Goal: Information Seeking & Learning: Learn about a topic

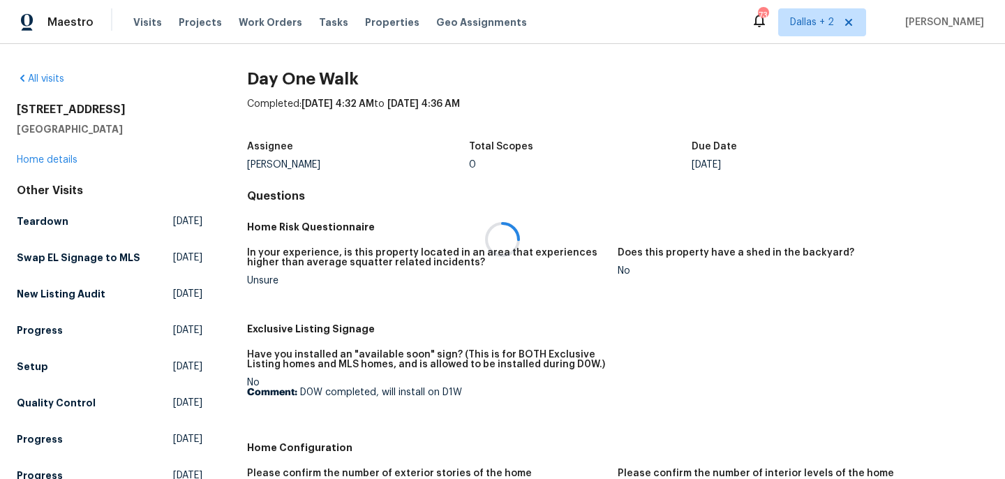
click at [52, 78] on div at bounding box center [502, 239] width 1005 height 479
click at [42, 78] on div at bounding box center [502, 239] width 1005 height 479
click at [52, 78] on link "All visits" at bounding box center [40, 79] width 47 height 10
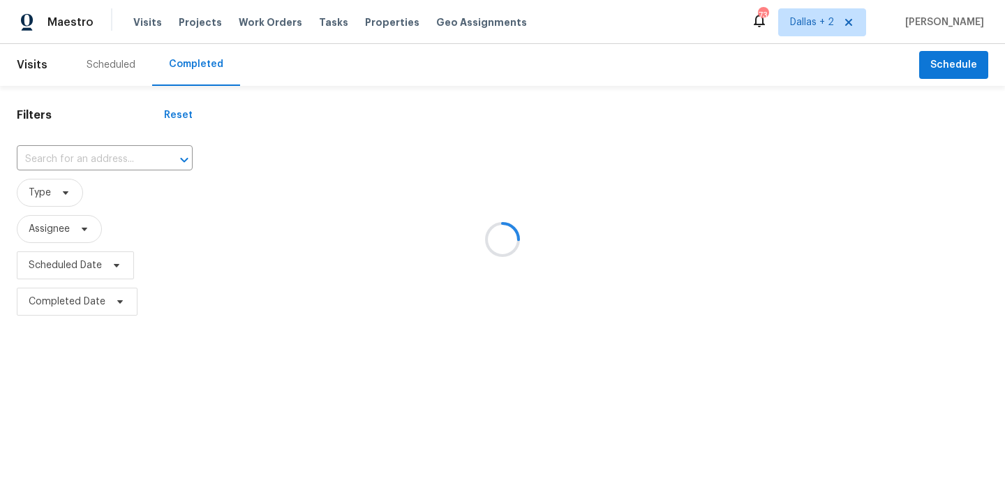
click at [66, 155] on div at bounding box center [502, 239] width 1005 height 479
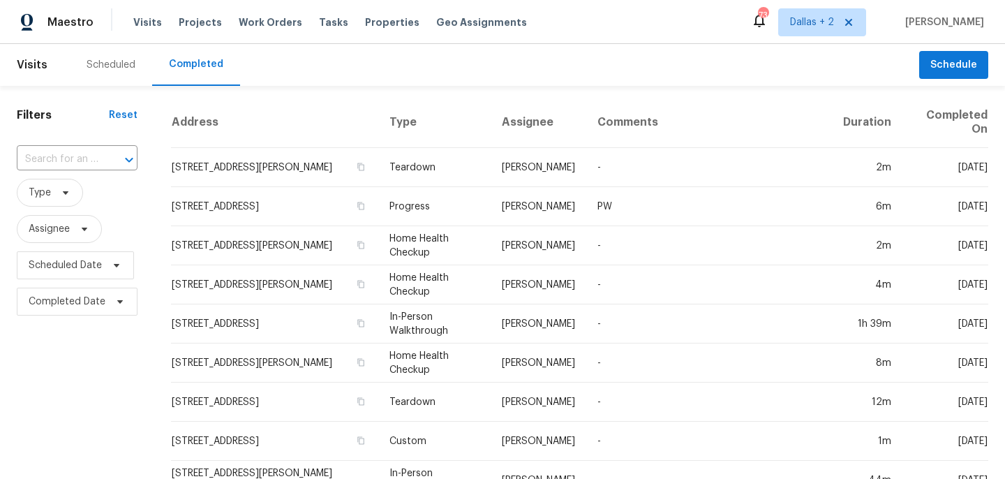
click at [77, 155] on input "text" at bounding box center [58, 160] width 82 height 22
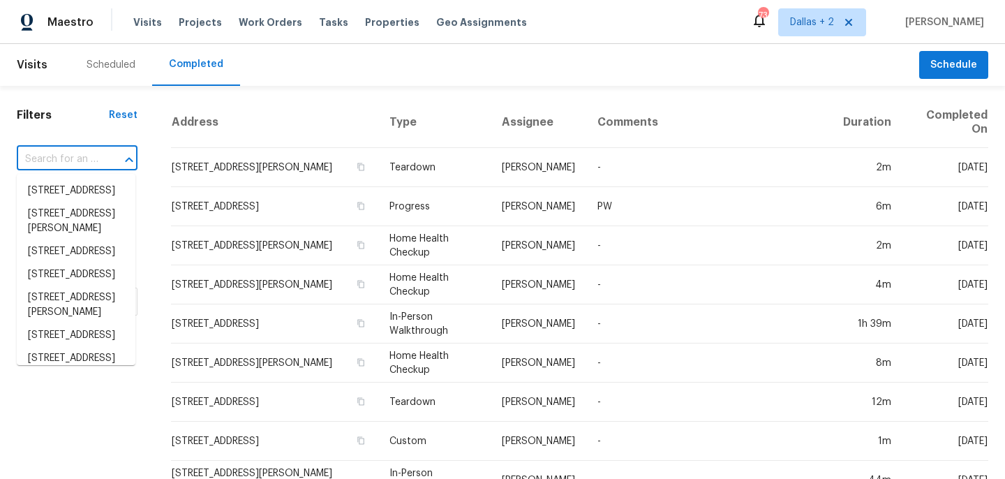
paste input "[STREET_ADDRESS]"
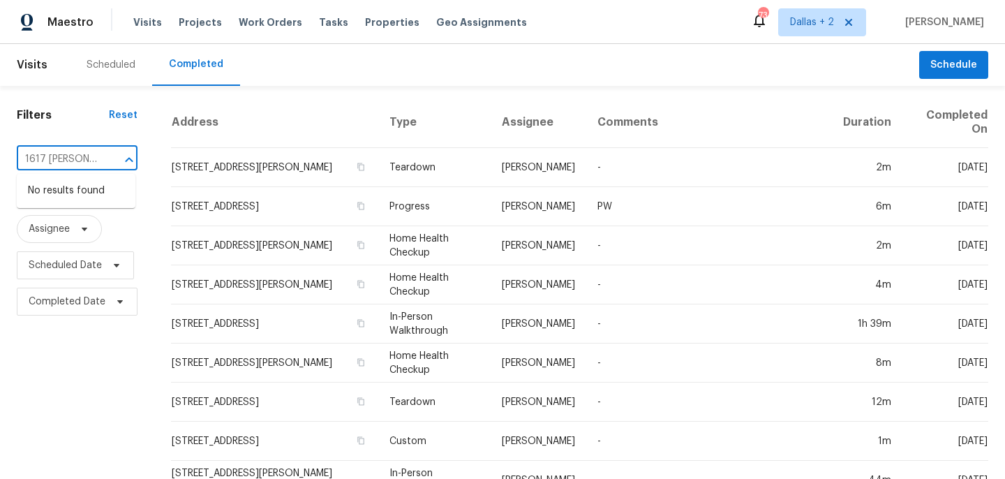
type input "1617 [PERSON_NAME]"
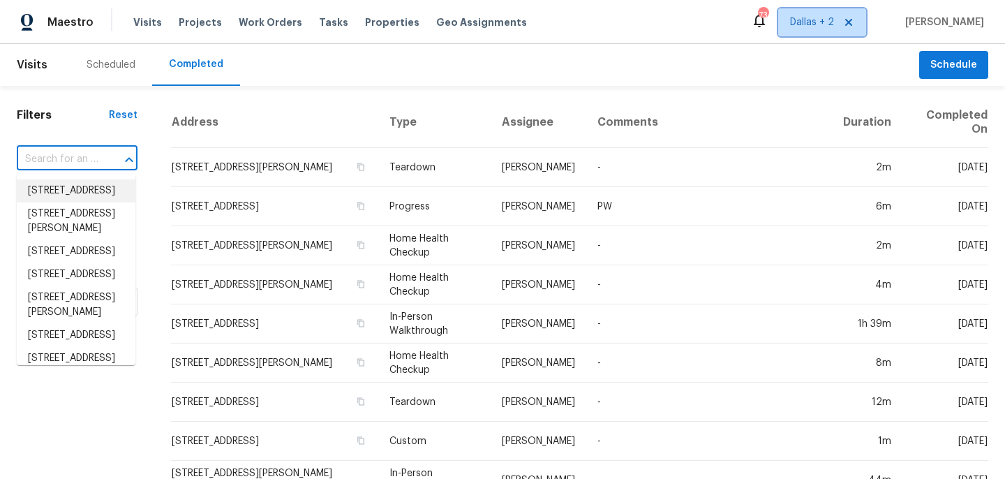
click at [805, 11] on span "Dallas + 2" at bounding box center [822, 22] width 88 height 28
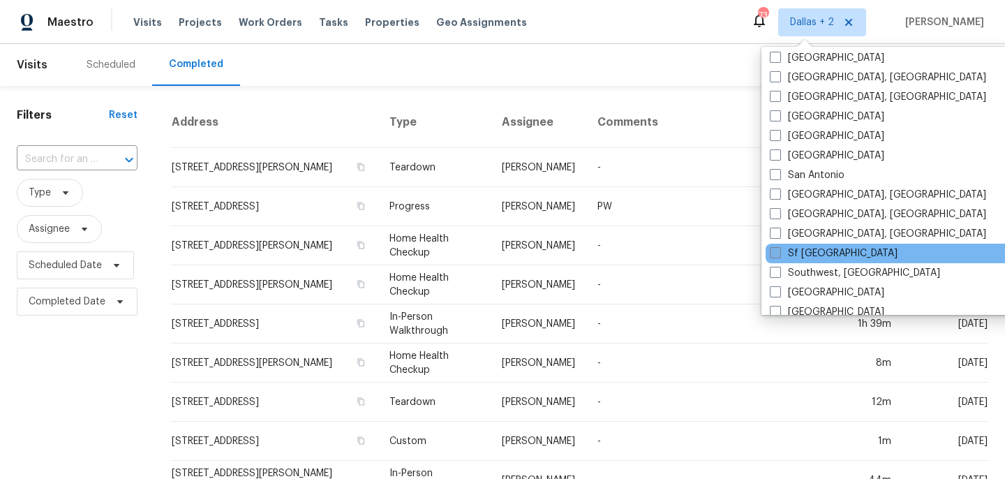
scroll to position [816, 0]
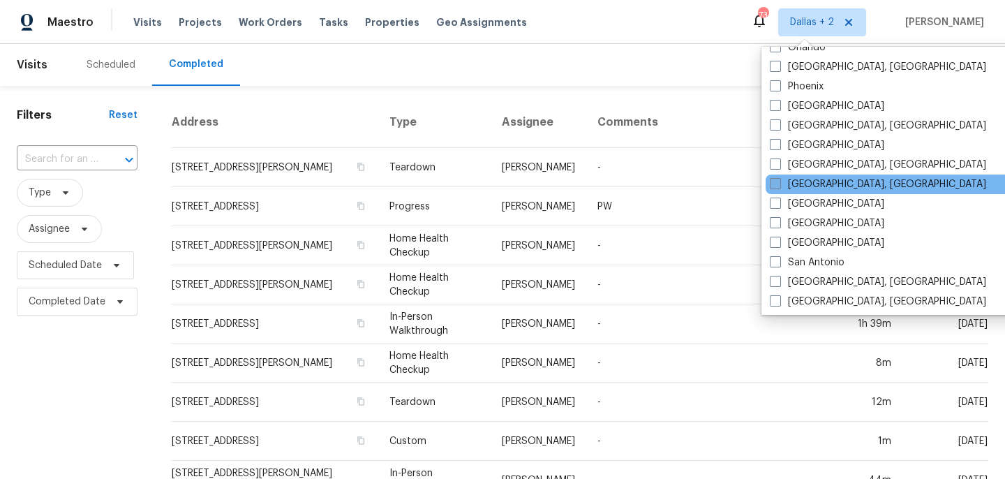
click at [776, 184] on span at bounding box center [775, 183] width 11 height 11
click at [776, 184] on input "[GEOGRAPHIC_DATA], [GEOGRAPHIC_DATA]" at bounding box center [774, 181] width 9 height 9
checkbox input "true"
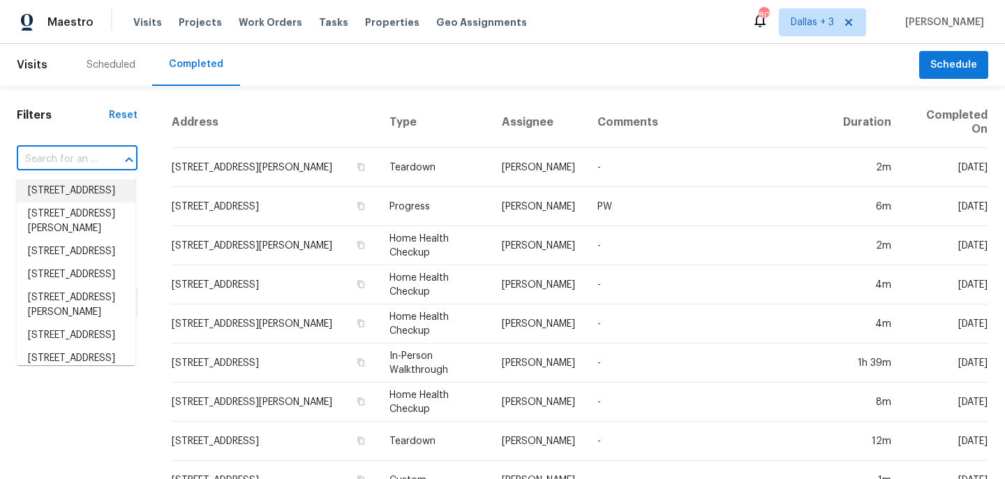
click at [46, 156] on input "text" at bounding box center [58, 160] width 82 height 22
paste input "[STREET_ADDRESS]"
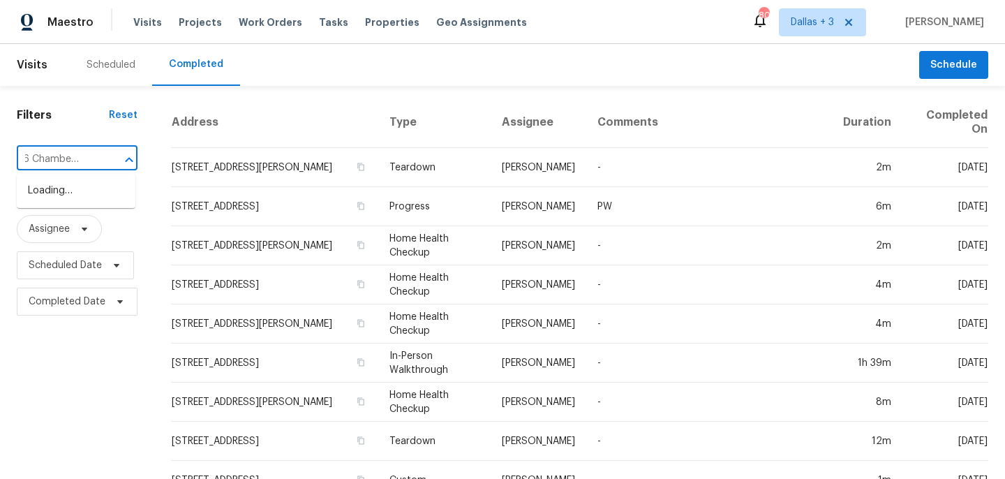
type input "4316 Chamberlayne"
click at [51, 202] on li "[STREET_ADDRESS]" at bounding box center [76, 190] width 119 height 23
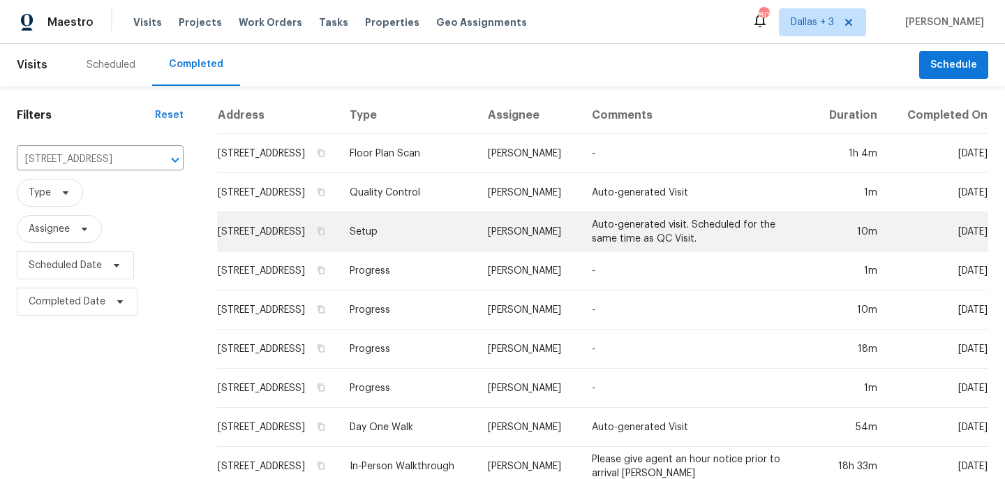
click at [411, 240] on td "Setup" at bounding box center [407, 231] width 138 height 39
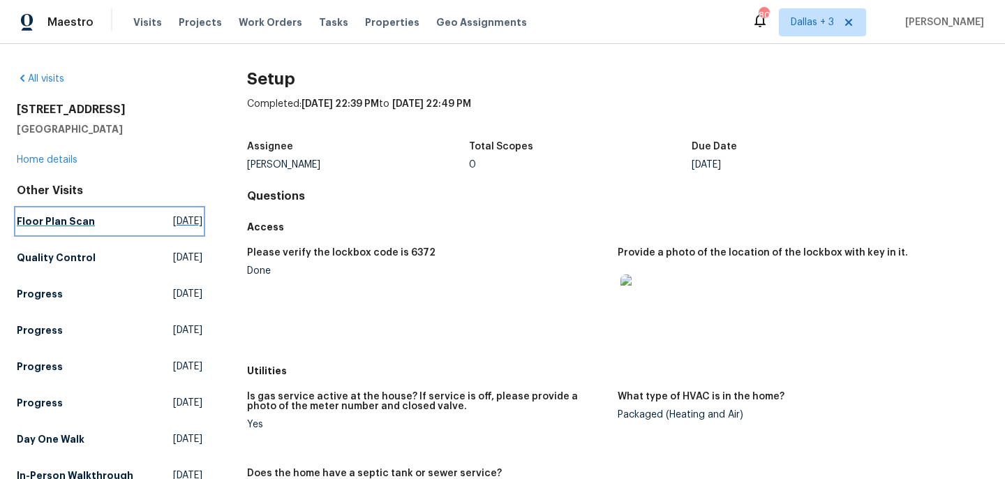
click at [68, 218] on h5 "Floor Plan Scan" at bounding box center [56, 221] width 78 height 14
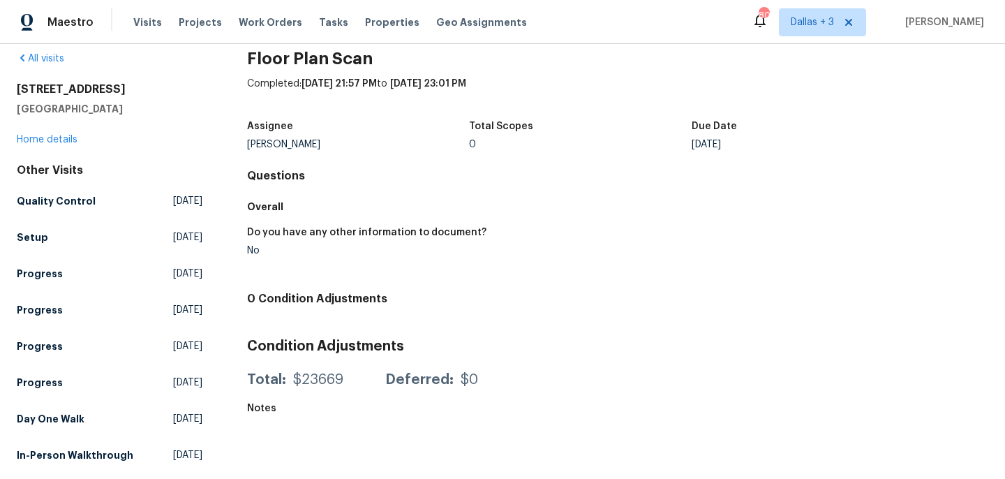
scroll to position [18, 0]
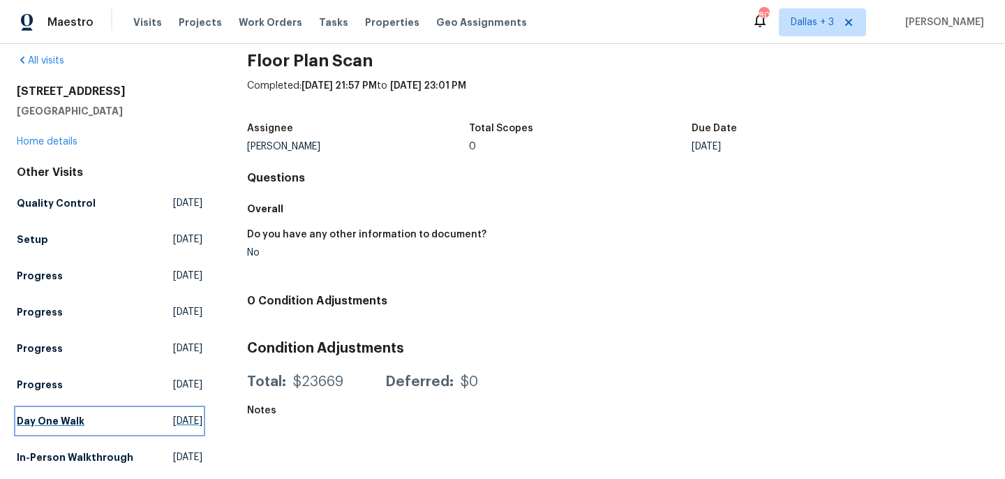
click at [68, 426] on h5 "Day One Walk" at bounding box center [51, 421] width 68 height 14
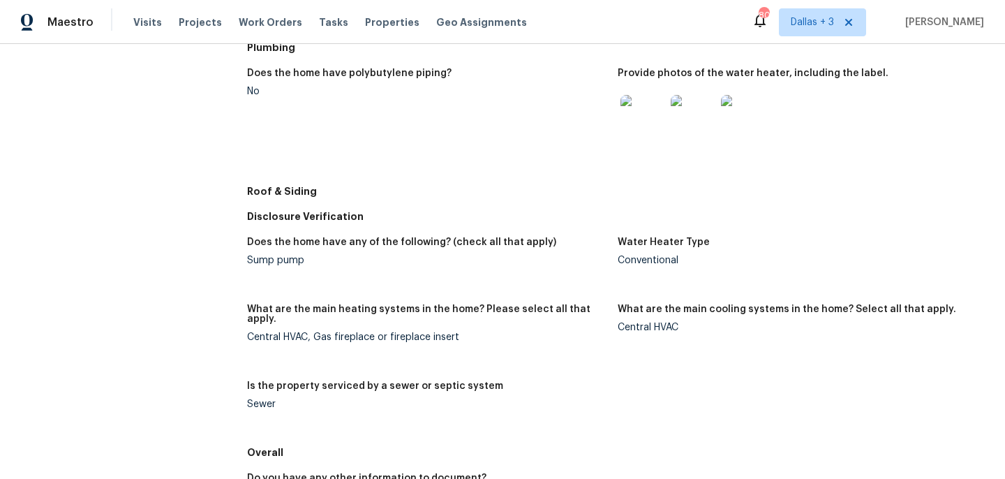
scroll to position [271, 0]
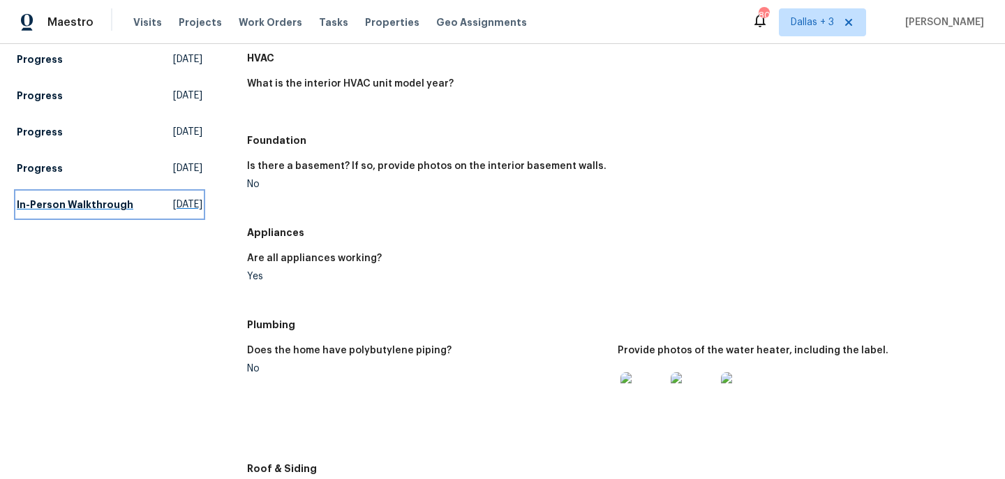
click at [50, 204] on h5 "In-Person Walkthrough" at bounding box center [75, 204] width 117 height 14
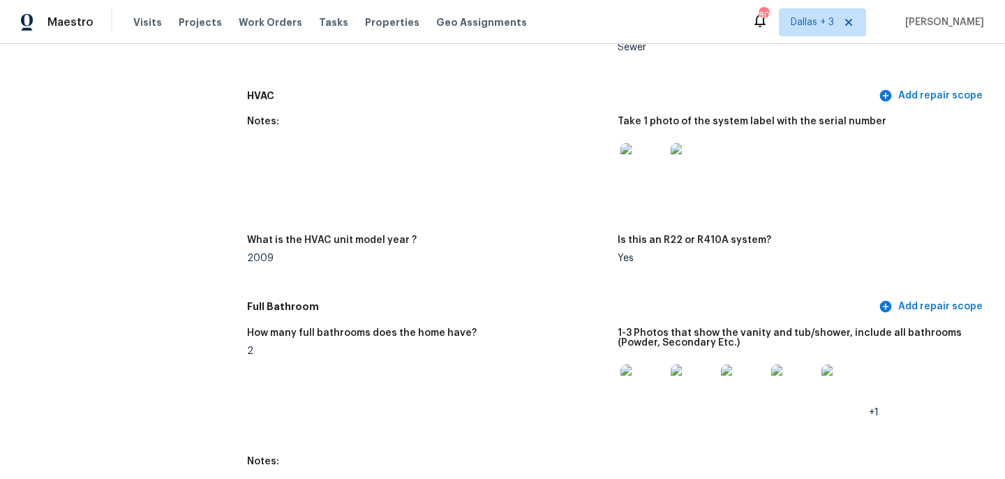
scroll to position [1277, 0]
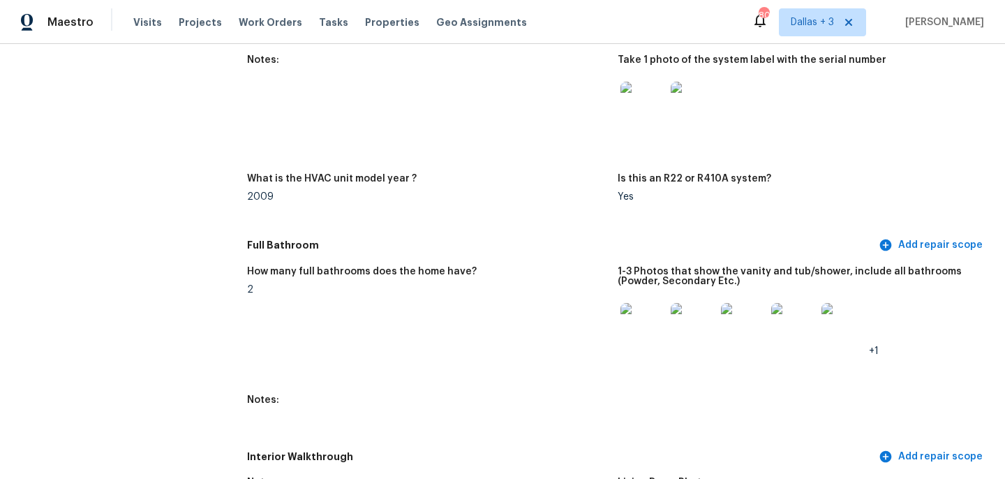
click at [645, 303] on img at bounding box center [642, 325] width 45 height 45
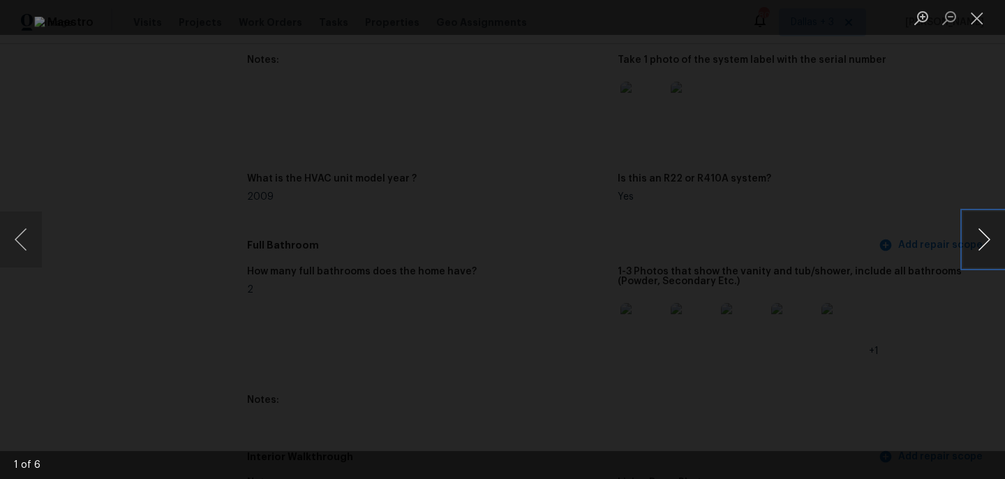
click at [984, 243] on button "Next image" at bounding box center [984, 239] width 42 height 56
click at [984, 244] on button "Next image" at bounding box center [984, 239] width 42 height 56
click at [985, 15] on button "Close lightbox" at bounding box center [977, 18] width 28 height 24
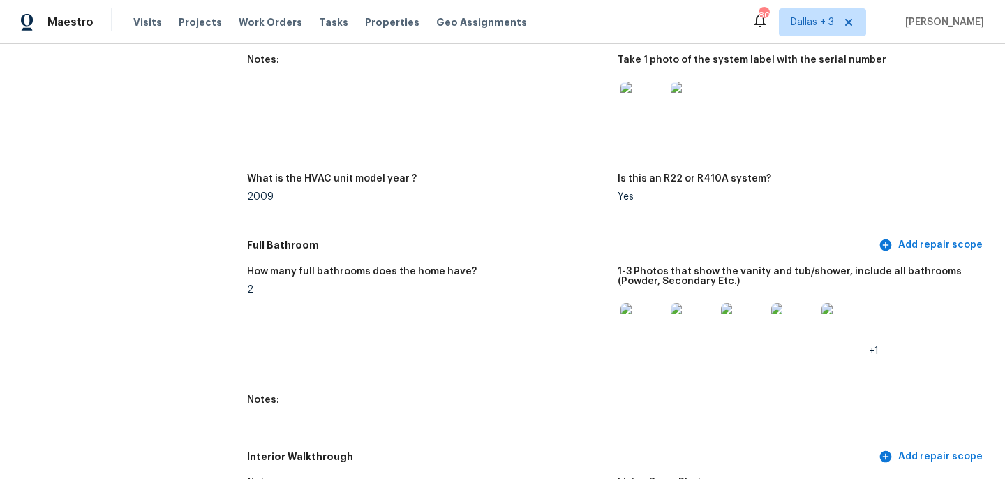
click at [648, 308] on img at bounding box center [642, 325] width 45 height 45
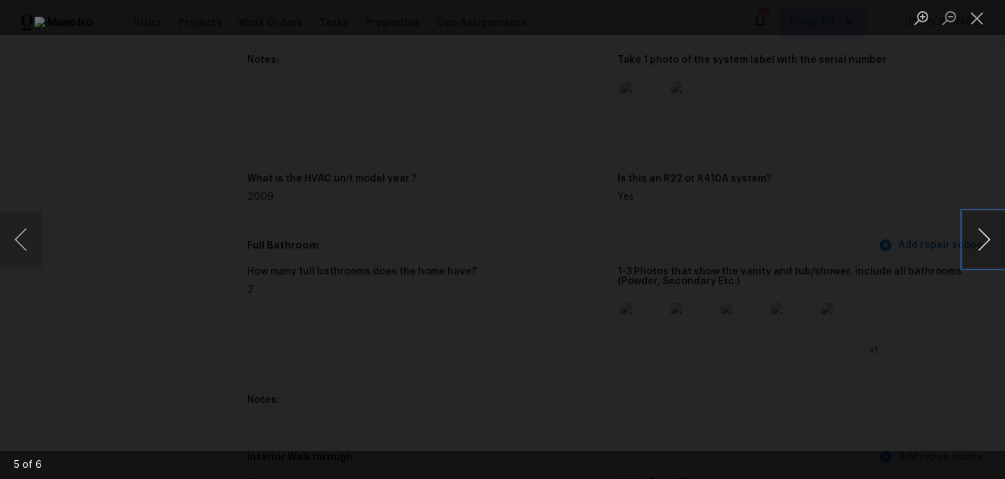
click at [997, 239] on button "Next image" at bounding box center [984, 239] width 42 height 56
click at [981, 246] on button "Next image" at bounding box center [984, 239] width 42 height 56
click at [11, 236] on button "Previous image" at bounding box center [21, 239] width 42 height 56
click at [984, 17] on button "Close lightbox" at bounding box center [977, 18] width 28 height 24
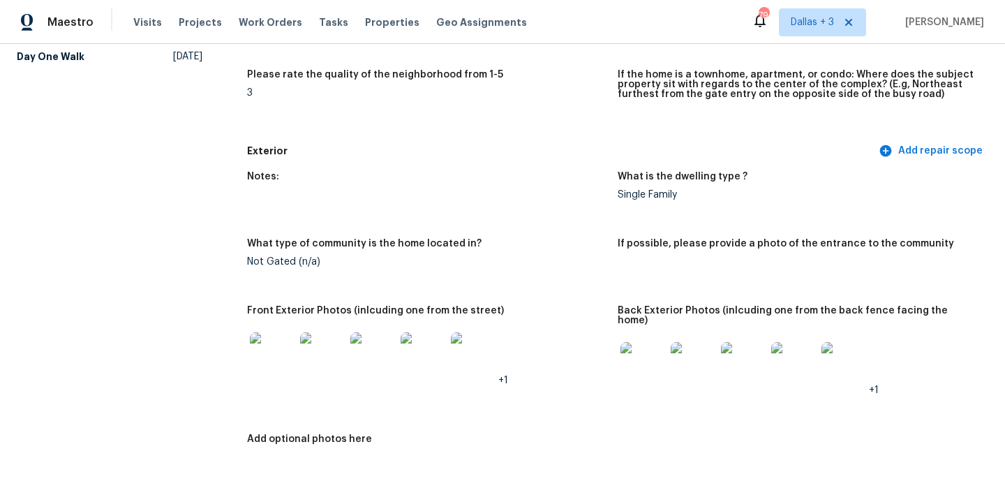
scroll to position [0, 0]
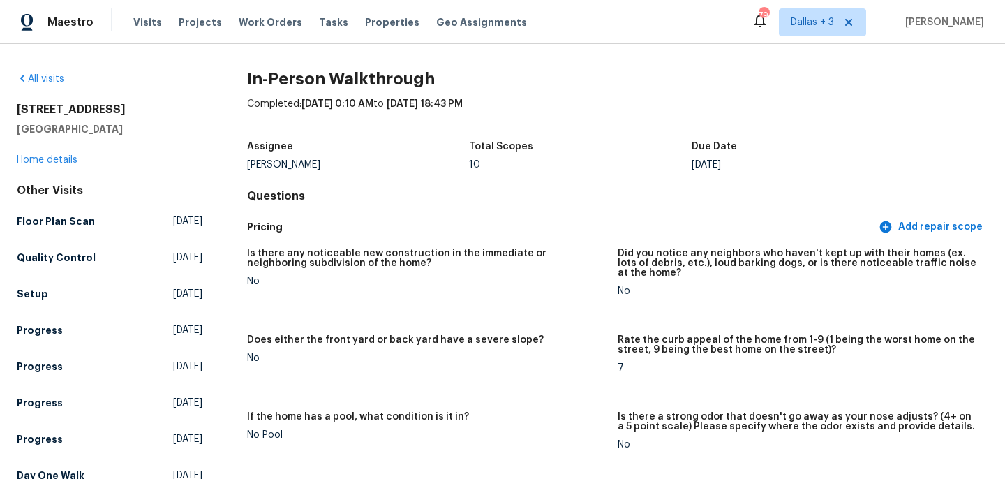
drag, startPoint x: 20, startPoint y: 109, endPoint x: 114, endPoint y: 132, distance: 97.0
click at [114, 133] on div "[STREET_ADDRESS]" at bounding box center [110, 119] width 186 height 33
copy div "[STREET_ADDRESS]"
click at [35, 77] on link "All visits" at bounding box center [40, 79] width 47 height 10
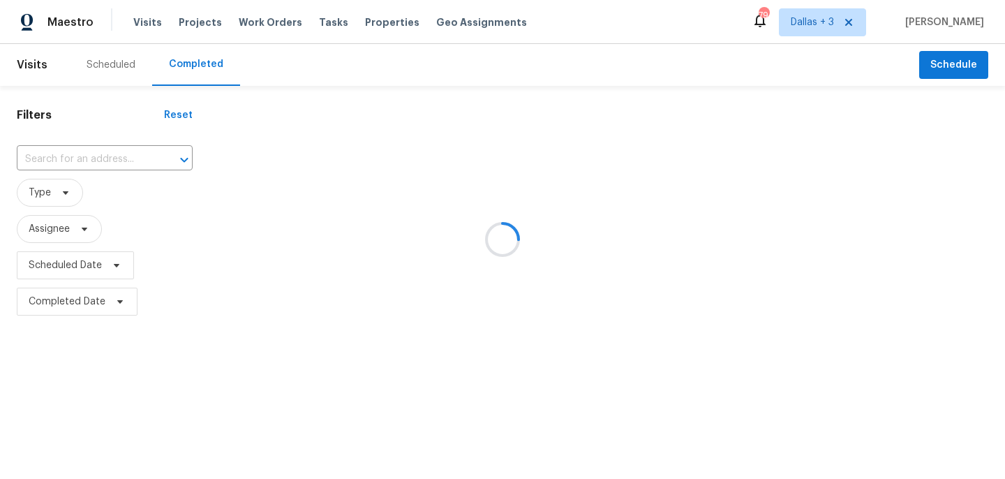
click at [65, 165] on div at bounding box center [502, 239] width 1005 height 479
click at [79, 158] on div at bounding box center [502, 239] width 1005 height 479
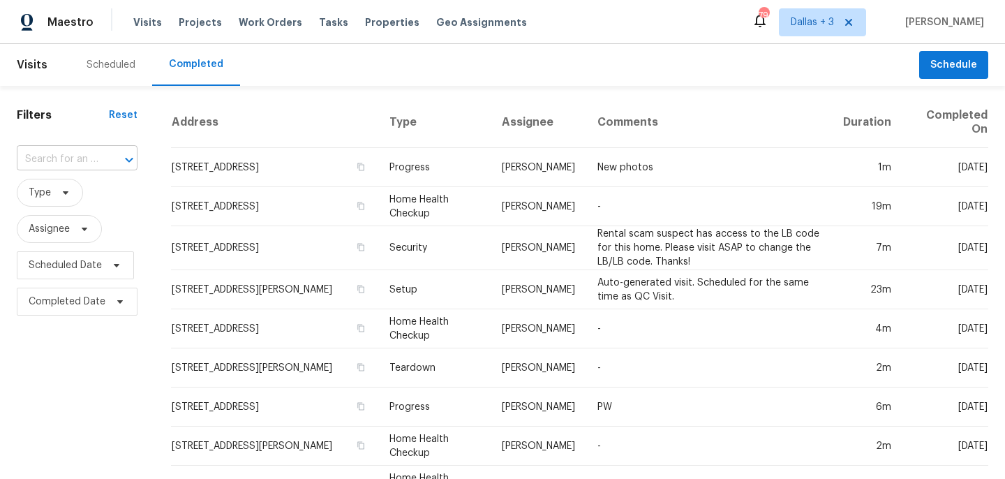
click at [64, 156] on input "text" at bounding box center [58, 160] width 82 height 22
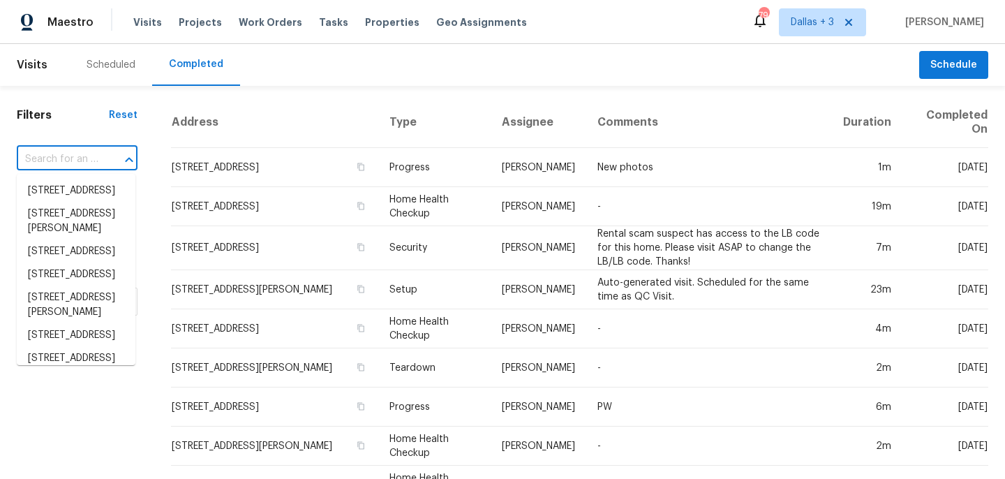
paste input "[STREET_ADDRESS][PERSON_NAME]"
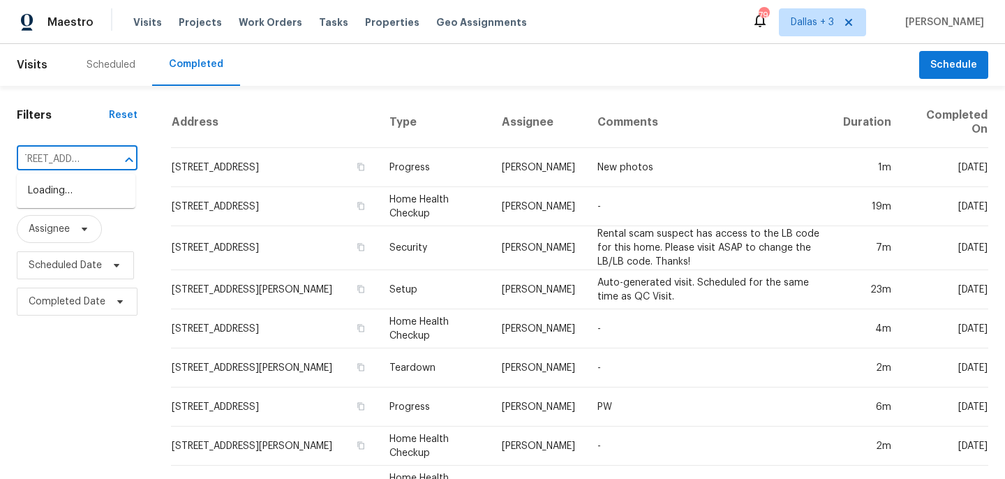
type input "[GEOGRAPHIC_DATA]"
click at [57, 201] on li "[STREET_ADDRESS][PERSON_NAME]" at bounding box center [76, 198] width 119 height 38
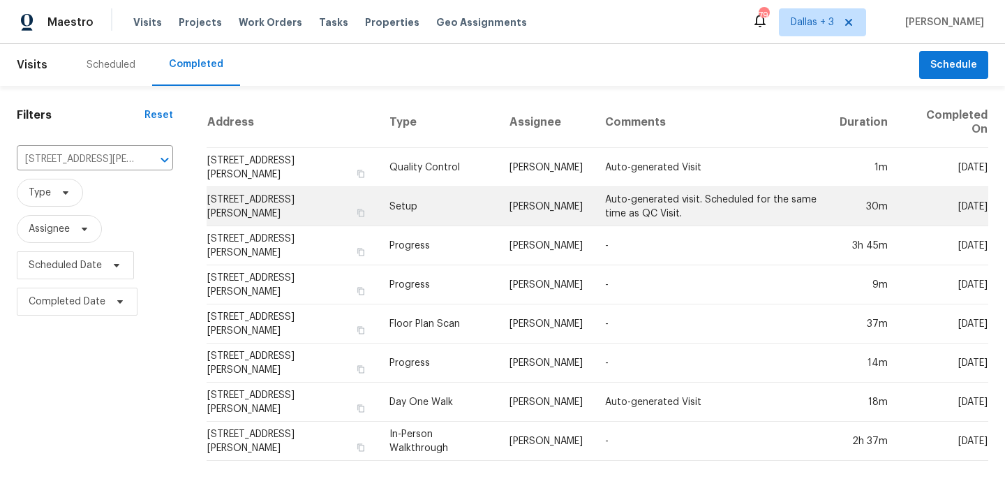
click at [396, 202] on td "Setup" at bounding box center [438, 206] width 120 height 39
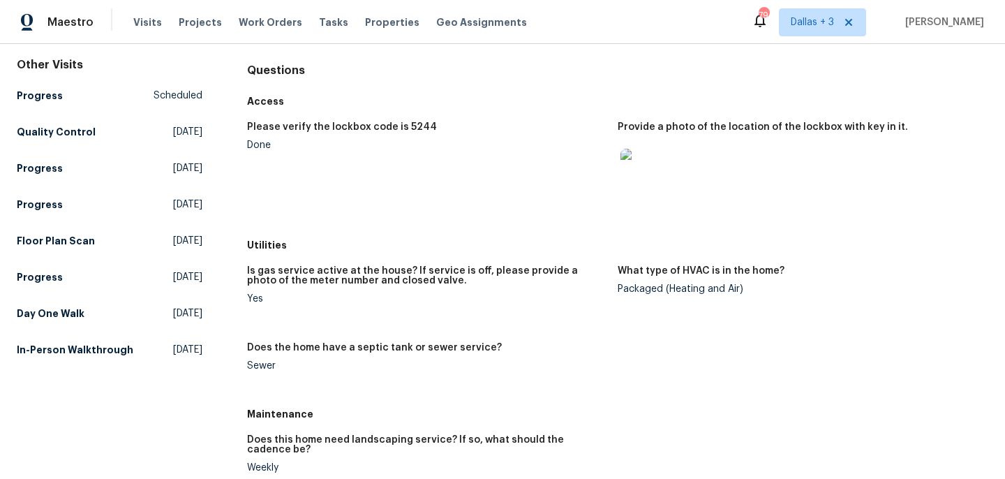
scroll to position [123, 0]
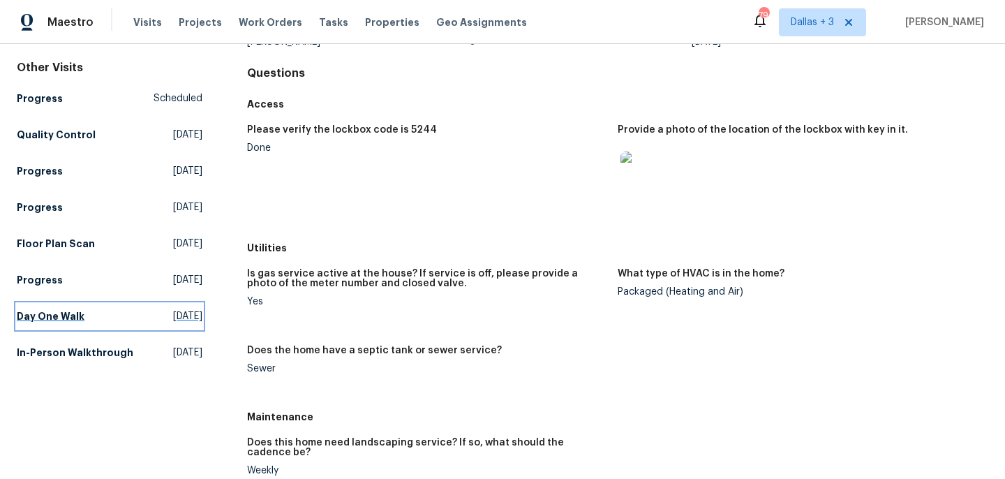
click at [61, 317] on h5 "Day One Walk" at bounding box center [51, 316] width 68 height 14
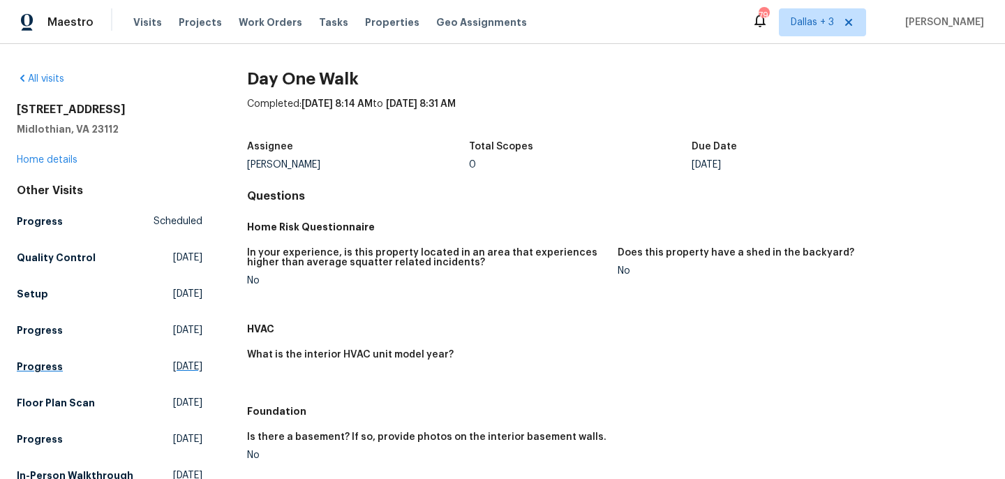
scroll to position [153, 0]
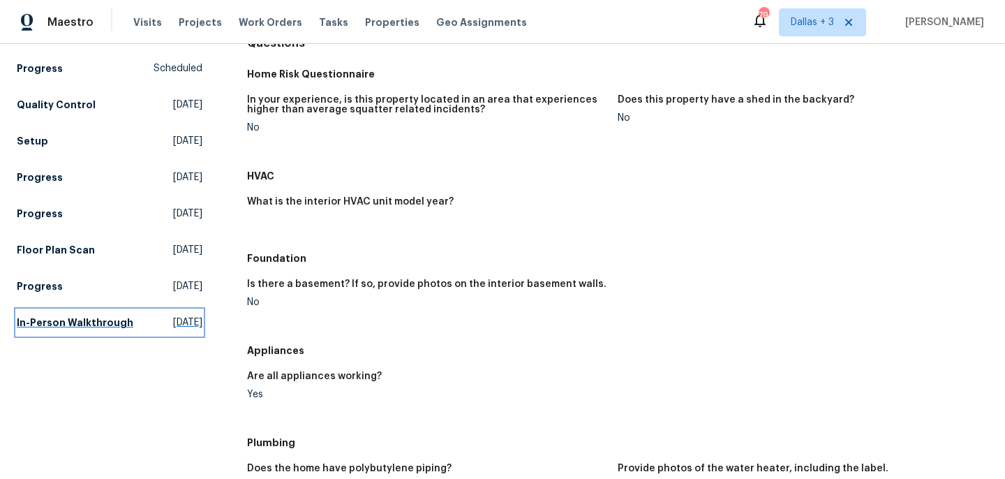
click at [62, 329] on h5 "In-Person Walkthrough" at bounding box center [75, 322] width 117 height 14
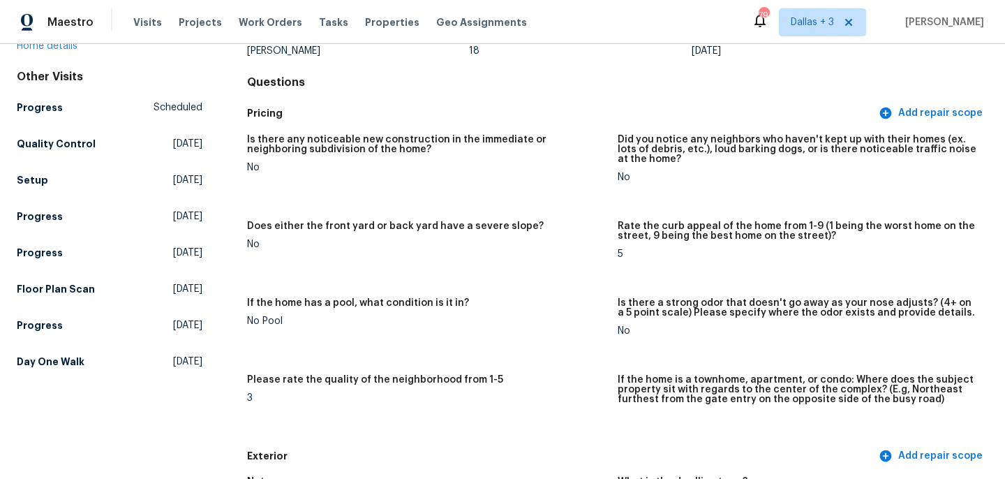
scroll to position [111, 0]
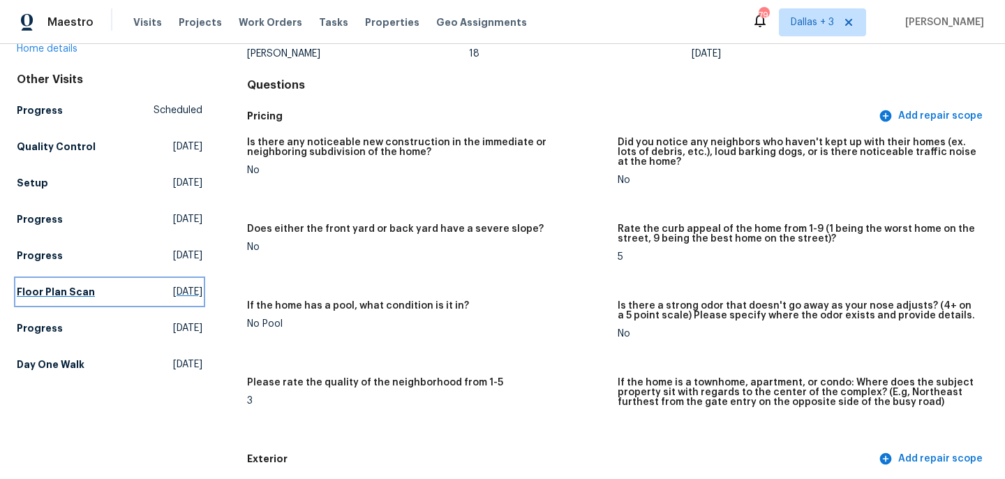
click at [53, 291] on h5 "Floor Plan Scan" at bounding box center [56, 292] width 78 height 14
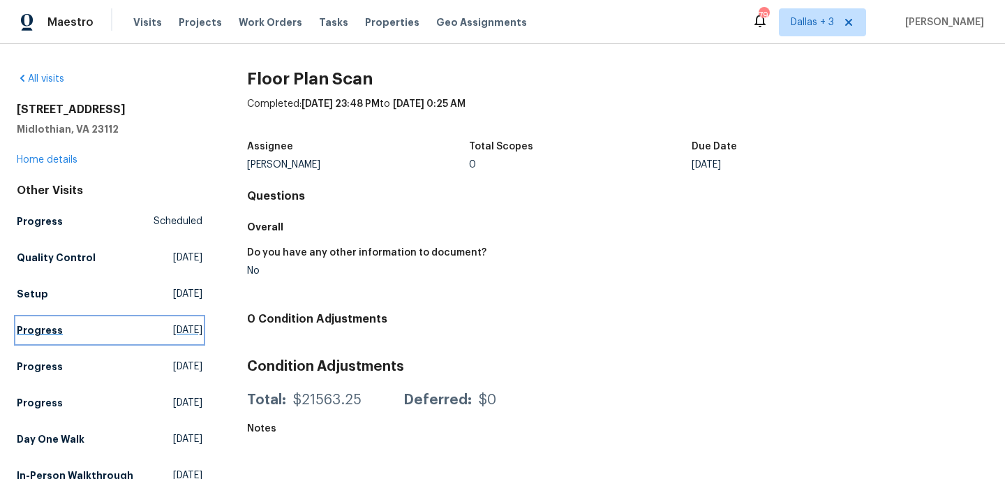
click at [59, 324] on link "Progress [DATE]" at bounding box center [110, 330] width 186 height 25
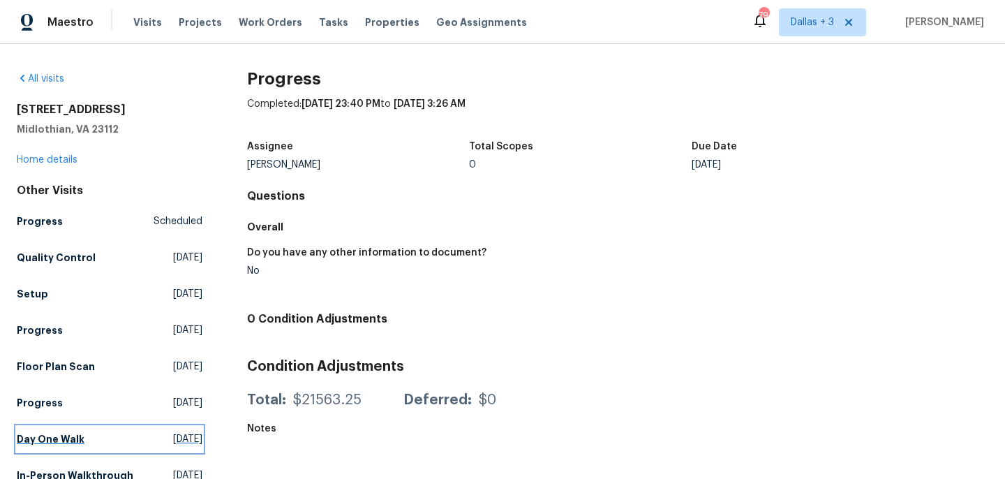
click at [61, 437] on h5 "Day One Walk" at bounding box center [51, 439] width 68 height 14
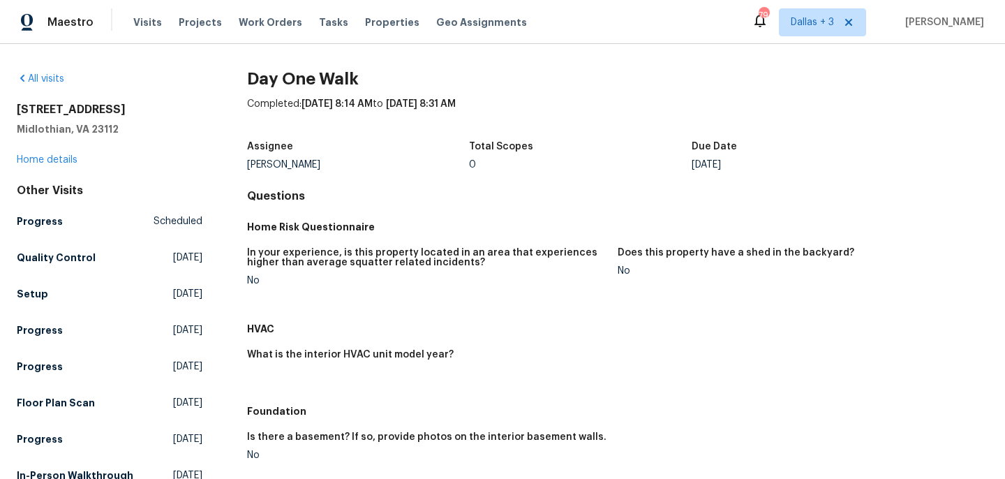
scroll to position [31, 0]
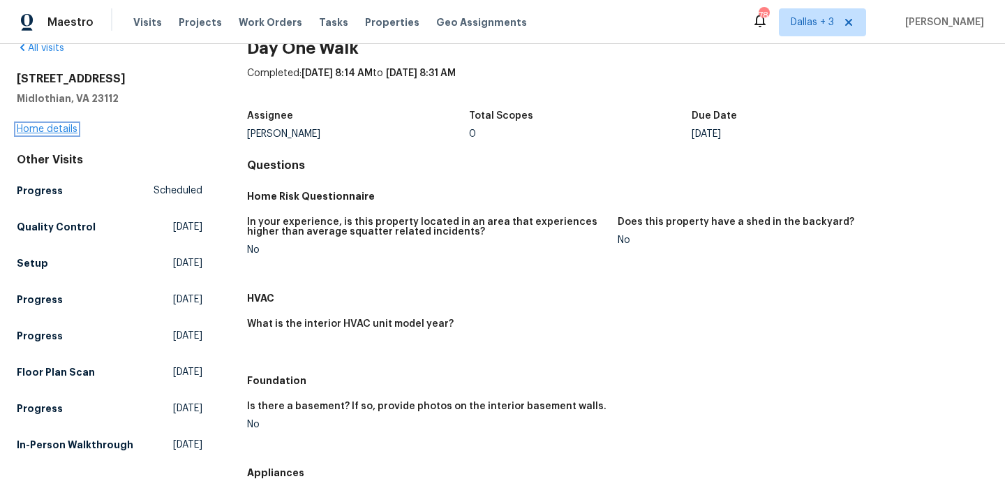
click at [58, 128] on link "Home details" at bounding box center [47, 129] width 61 height 10
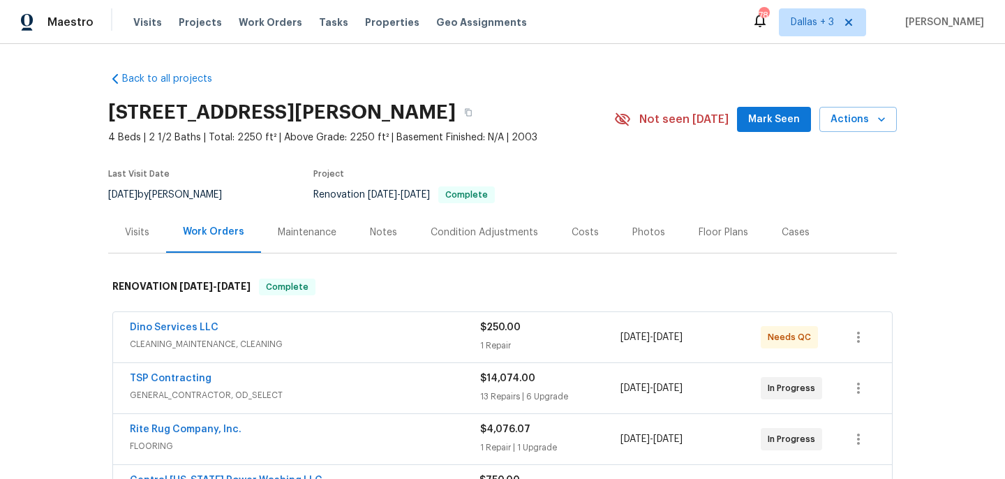
click at [284, 247] on div "Maintenance" at bounding box center [307, 231] width 92 height 41
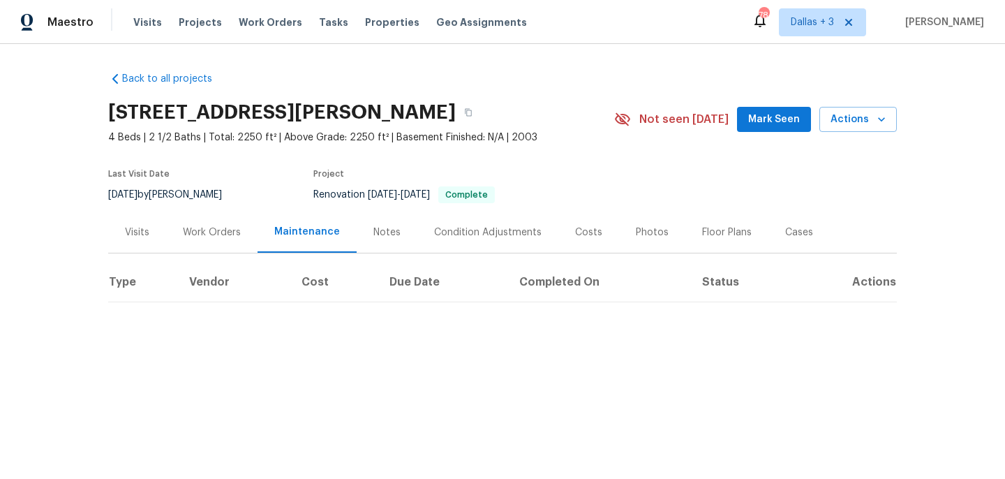
click at [715, 227] on div "Floor Plans" at bounding box center [727, 232] width 50 height 14
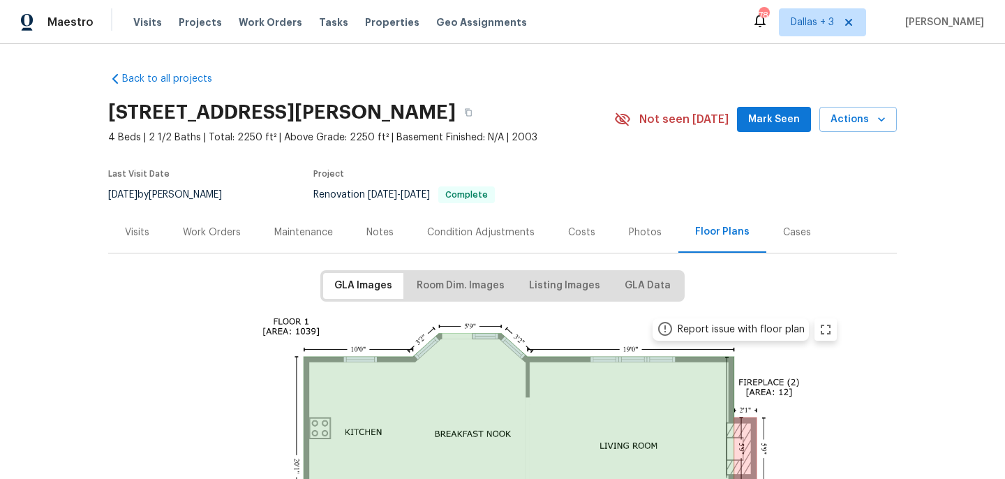
click at [643, 232] on div "Photos" at bounding box center [645, 232] width 33 height 14
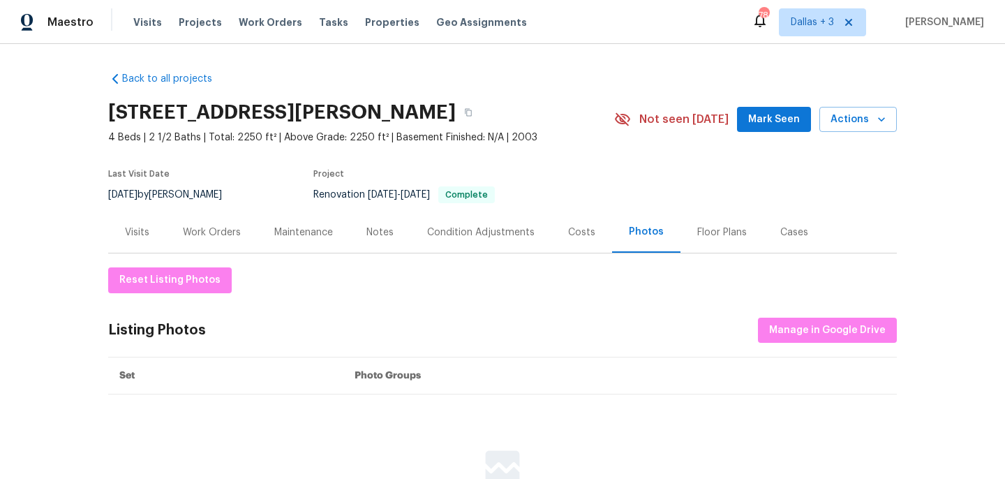
scroll to position [147, 0]
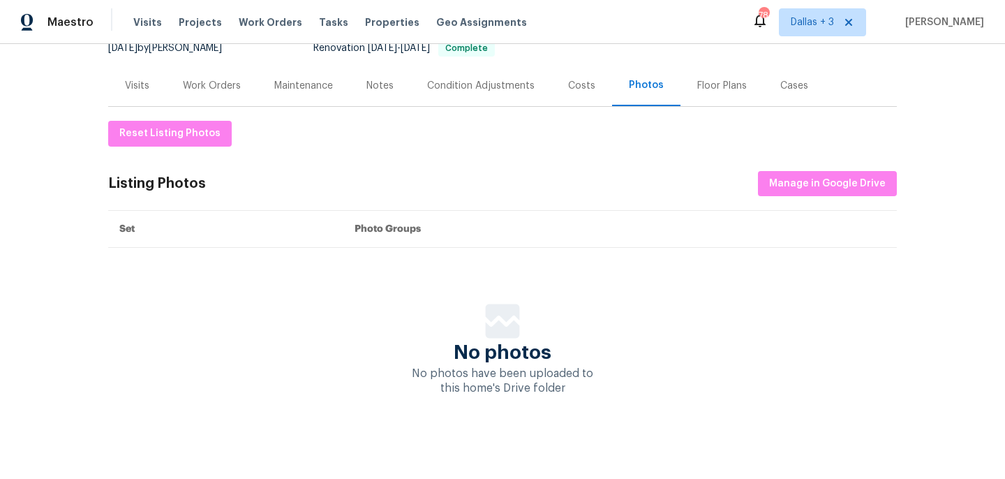
click at [135, 81] on div "Visits" at bounding box center [137, 86] width 24 height 14
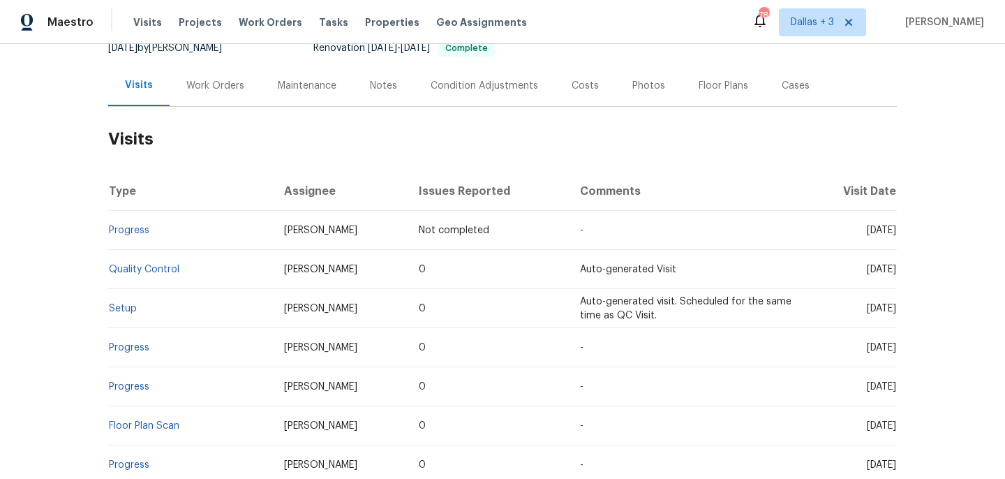
click at [706, 81] on div "Floor Plans" at bounding box center [724, 86] width 50 height 14
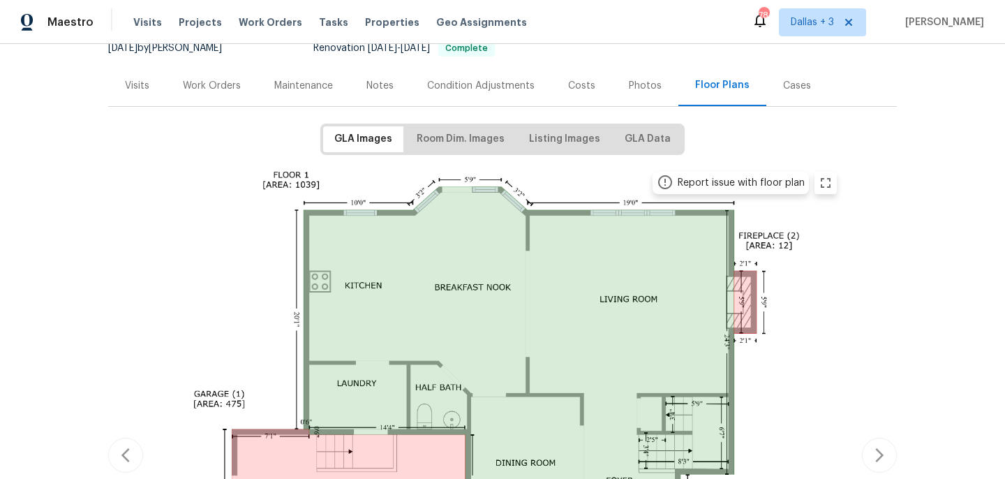
click at [647, 85] on div "Photos" at bounding box center [645, 86] width 33 height 14
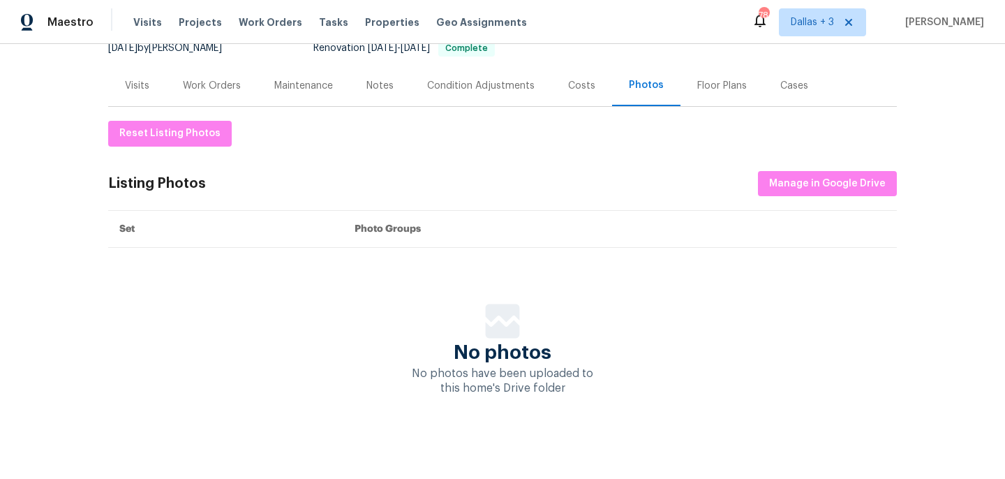
click at [133, 89] on div "Visits" at bounding box center [137, 86] width 24 height 14
